Goal: Information Seeking & Learning: Check status

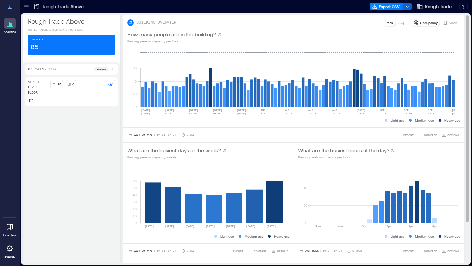
click at [450, 20] on p "Visits" at bounding box center [454, 22] width 8 height 5
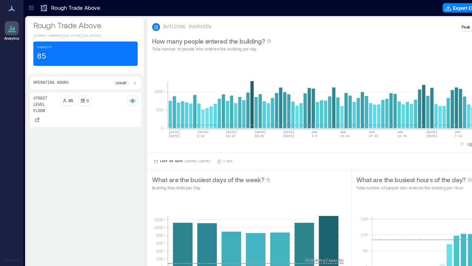
click at [27, 8] on icon at bounding box center [26, 6] width 7 height 7
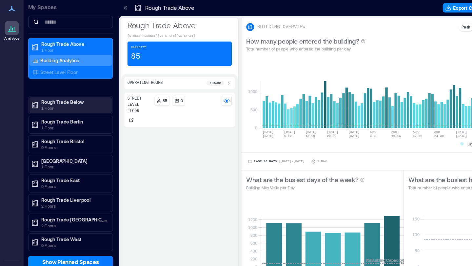
click at [57, 87] on p "Rough Trade Below" at bounding box center [61, 85] width 55 height 5
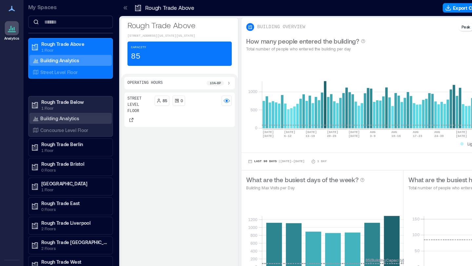
click at [56, 101] on p "Building Analytics" at bounding box center [50, 98] width 32 height 5
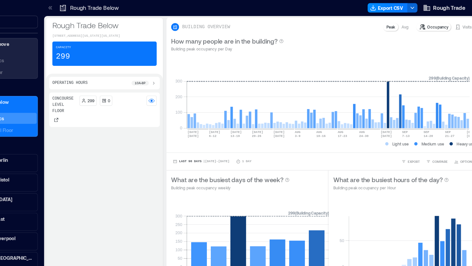
click at [450, 23] on p "Visits" at bounding box center [454, 22] width 8 height 5
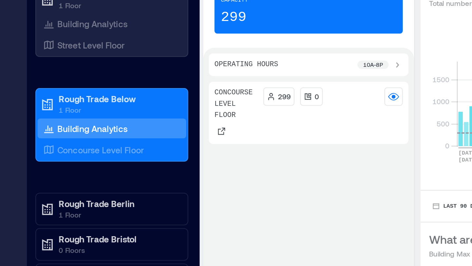
click at [64, 99] on p "Building Analytics" at bounding box center [50, 98] width 32 height 5
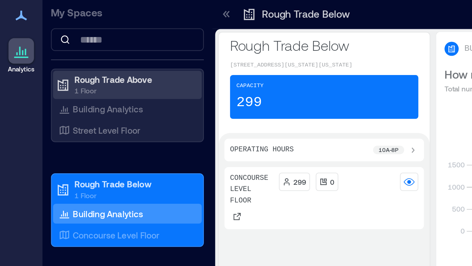
click at [47, 40] on p "1 Floor" at bounding box center [61, 41] width 55 height 5
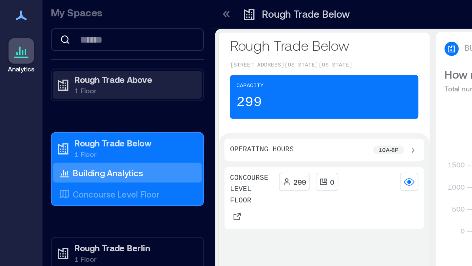
click at [60, 41] on p "1 Floor" at bounding box center [61, 41] width 55 height 5
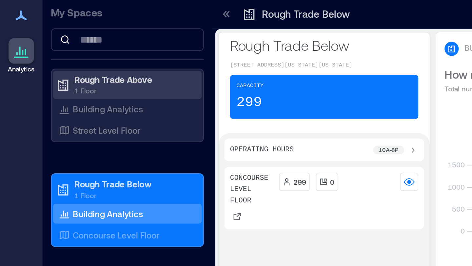
click at [60, 41] on p "1 Floor" at bounding box center [61, 41] width 55 height 5
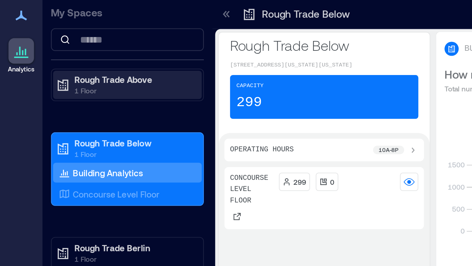
click at [60, 41] on p "1 Floor" at bounding box center [61, 41] width 55 height 5
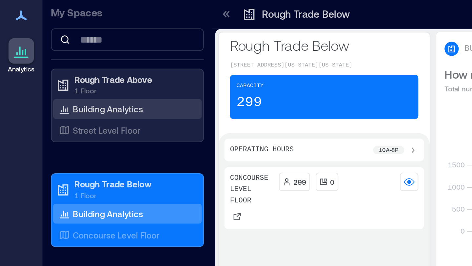
click at [56, 53] on p "Building Analytics" at bounding box center [50, 50] width 32 height 5
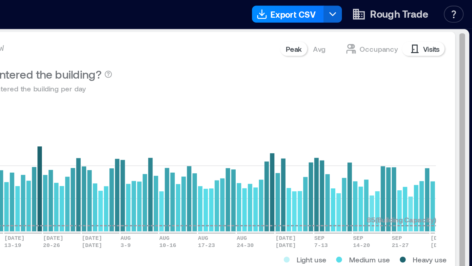
click at [450, 21] on p "Visits" at bounding box center [454, 22] width 8 height 5
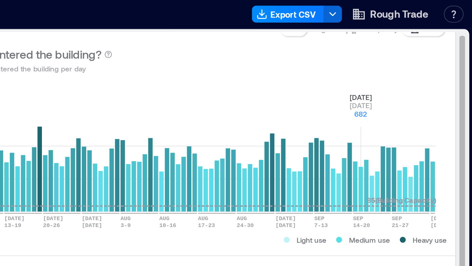
scroll to position [25, 0]
